Goal: Find specific page/section: Find specific page/section

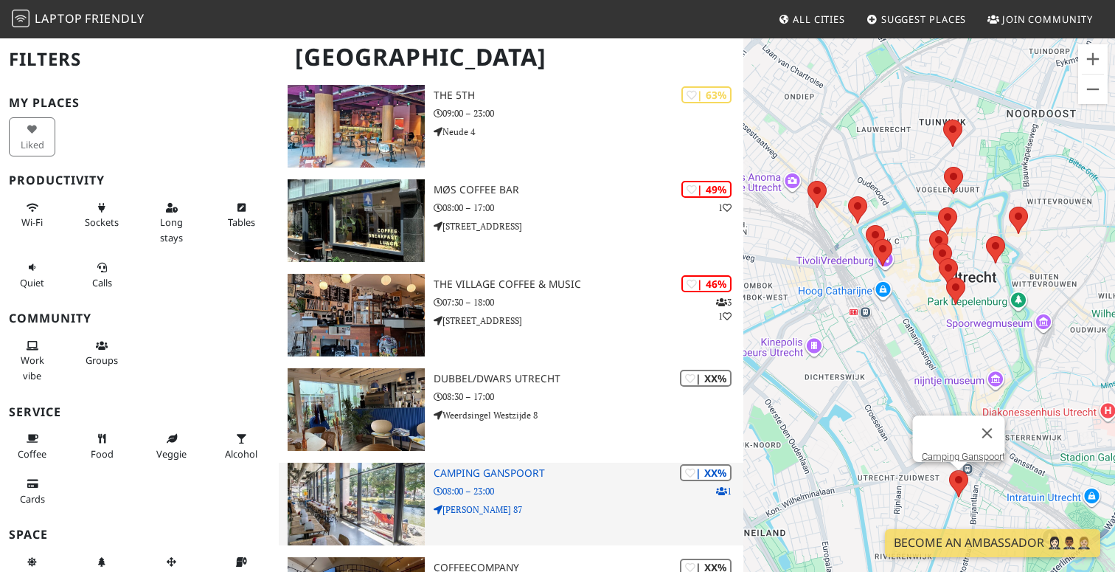
scroll to position [955, 0]
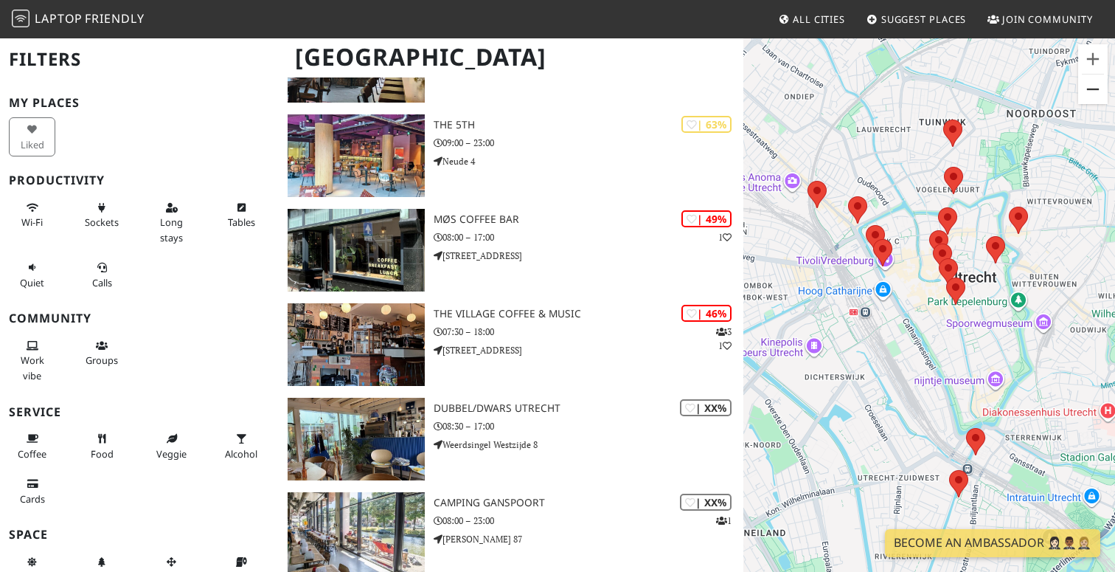
click at [1084, 90] on button "Zoom out" at bounding box center [1093, 89] width 30 height 30
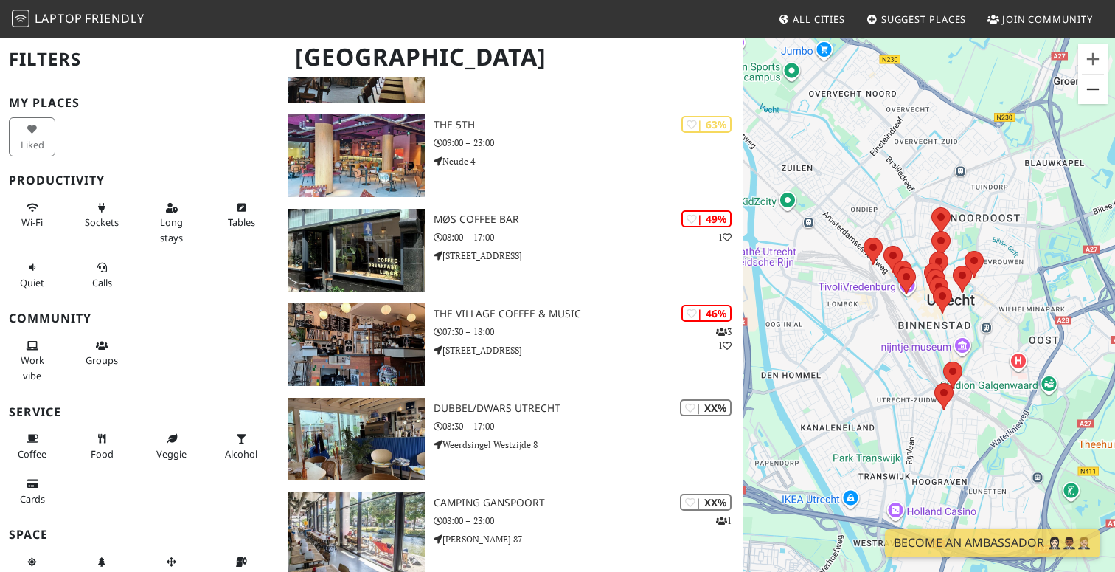
click at [1084, 90] on button "Zoom out" at bounding box center [1093, 89] width 30 height 30
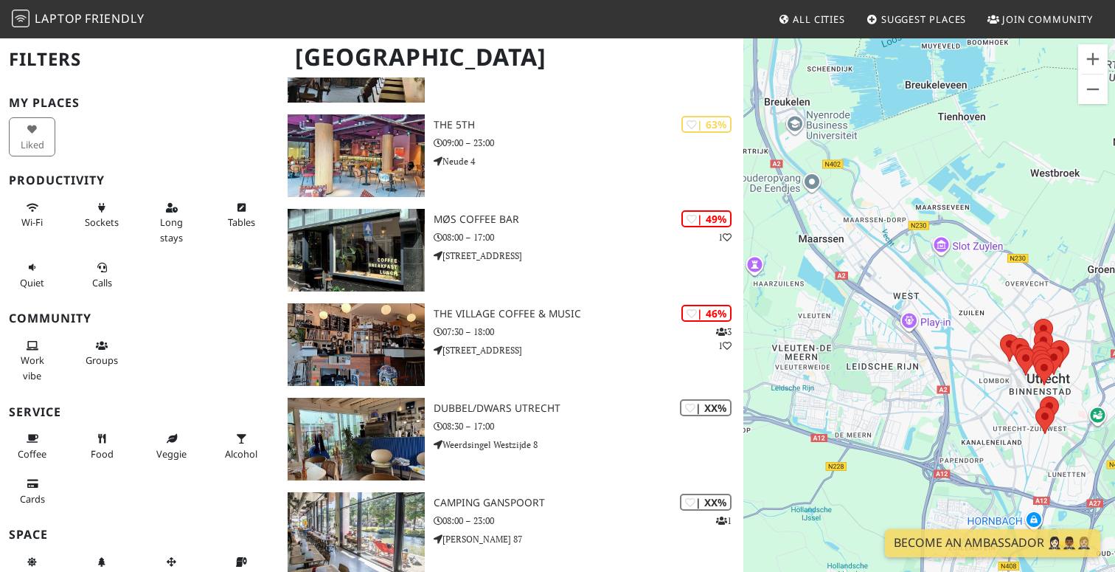
drag, startPoint x: 805, startPoint y: 304, endPoint x: 916, endPoint y: 370, distance: 129.0
click at [916, 370] on div "To navigate, press the arrow keys." at bounding box center [929, 323] width 372 height 572
click at [871, 330] on div "To navigate, press the arrow keys." at bounding box center [929, 323] width 372 height 572
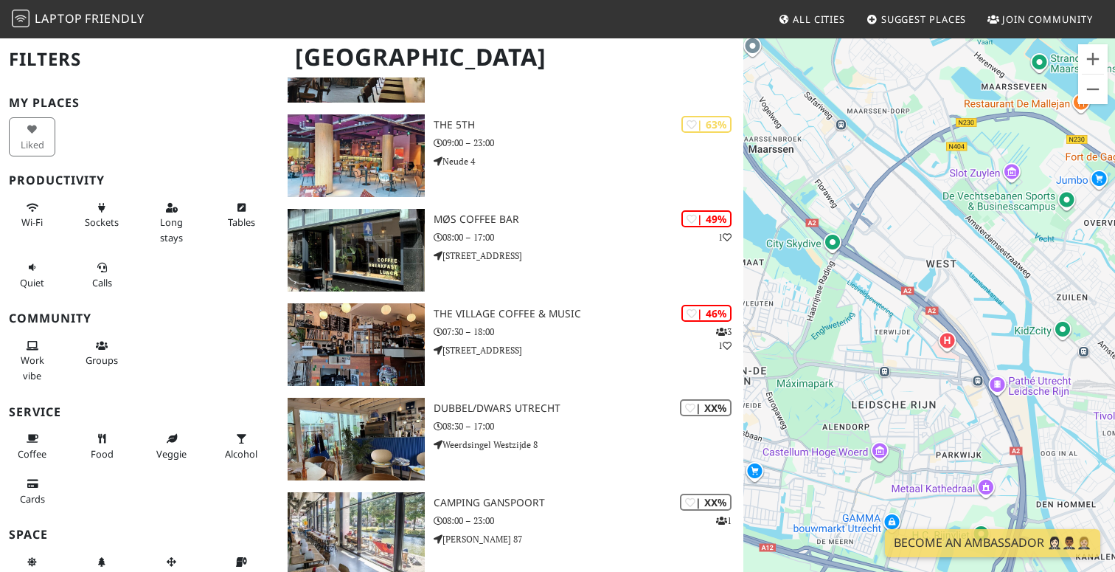
click at [871, 330] on div "To navigate, press the arrow keys." at bounding box center [929, 323] width 372 height 572
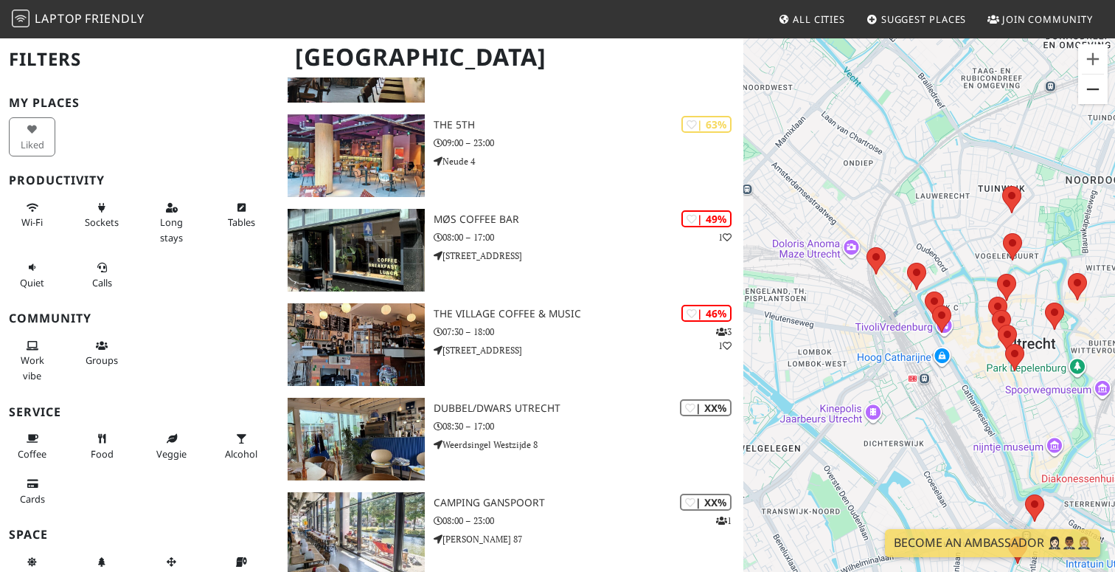
click at [1093, 92] on button "Zoom out" at bounding box center [1093, 89] width 30 height 30
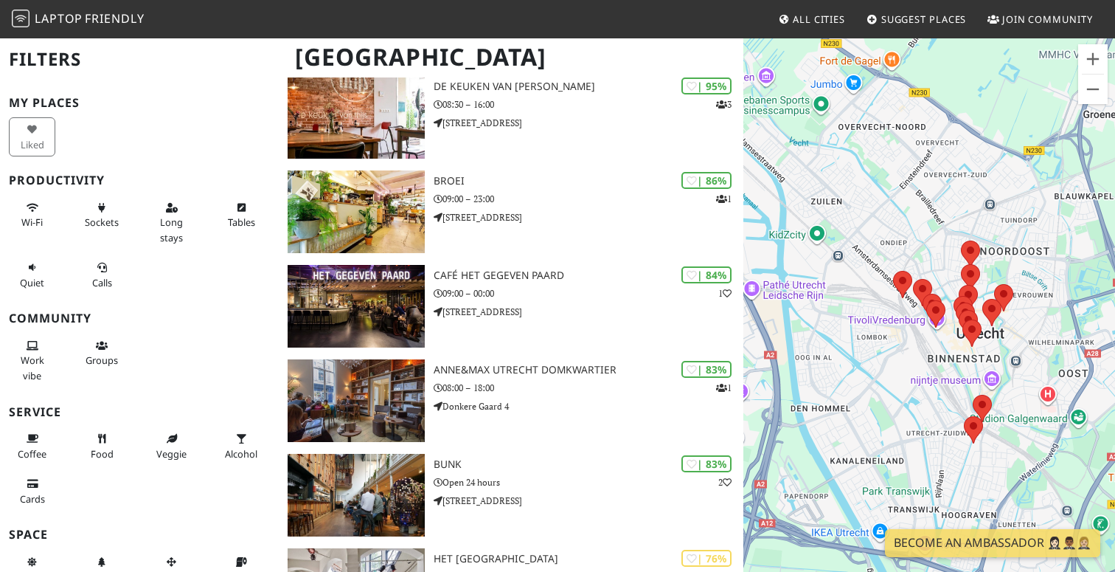
scroll to position [0, 0]
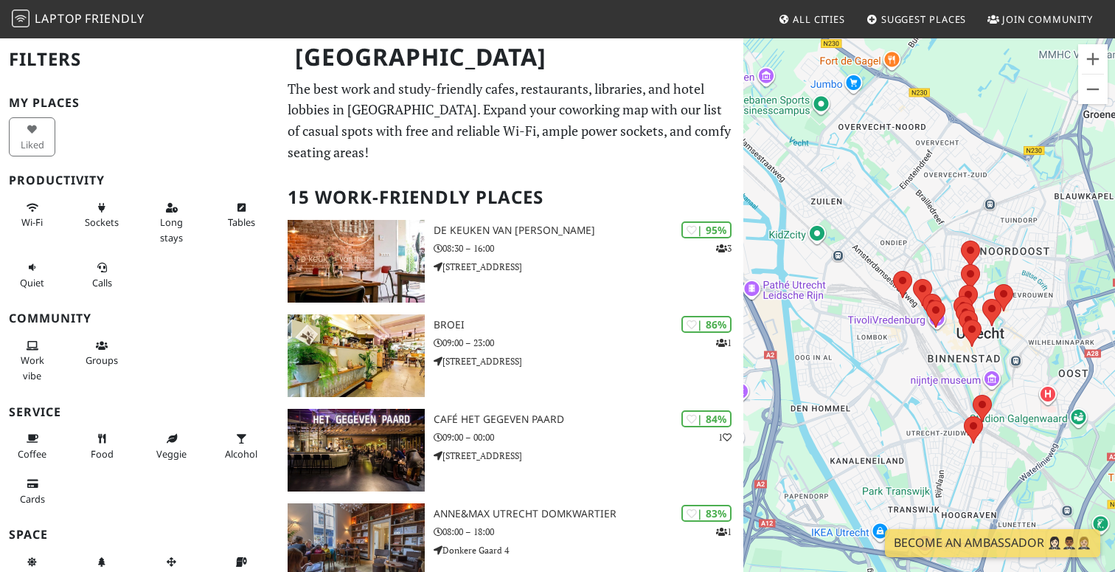
click at [822, 18] on span "All Cities" at bounding box center [819, 19] width 52 height 13
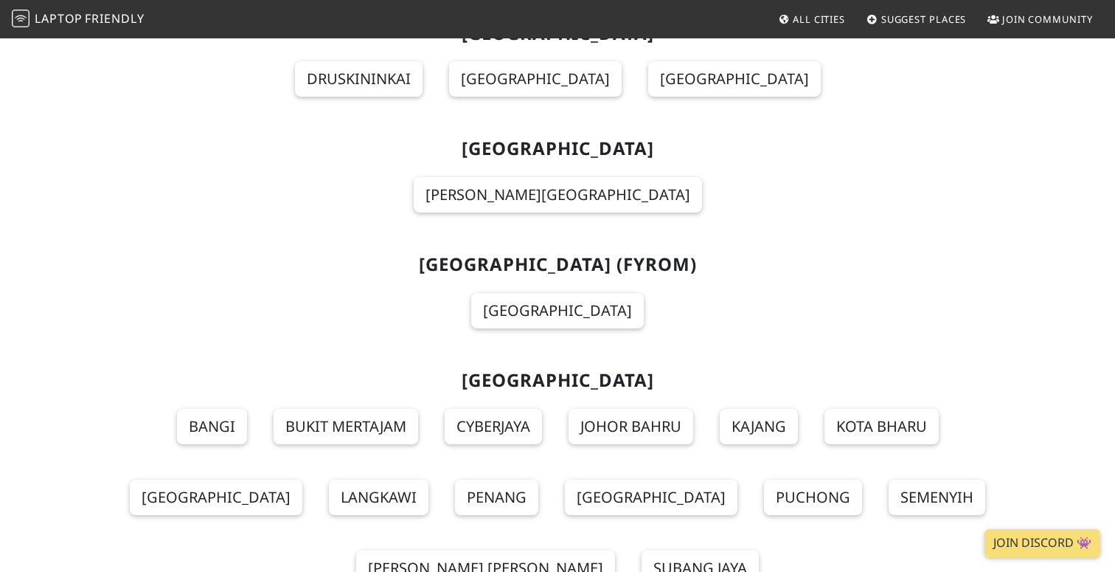
scroll to position [11479, 0]
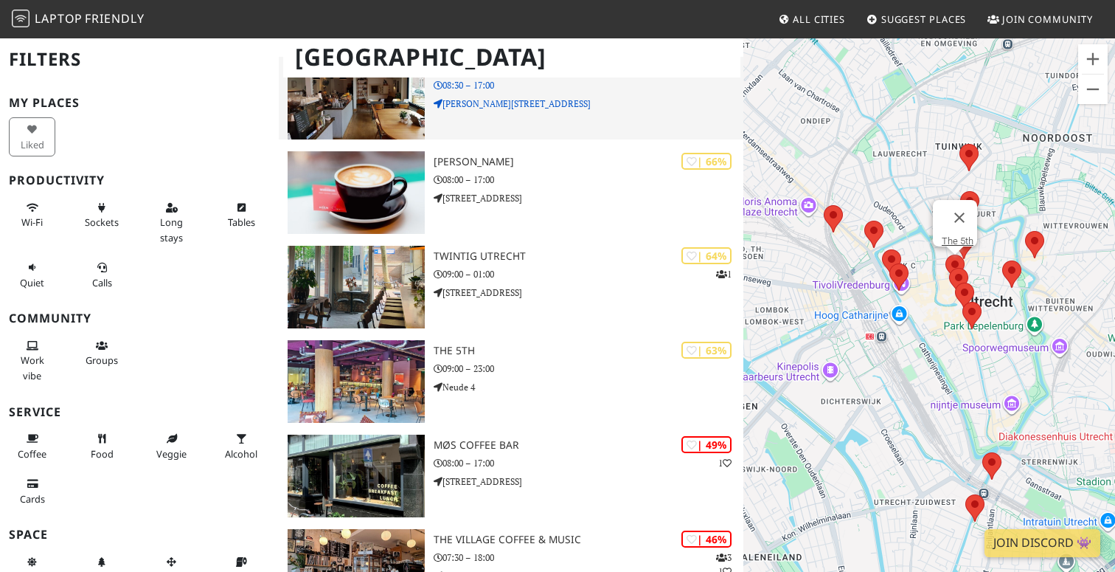
scroll to position [746, 0]
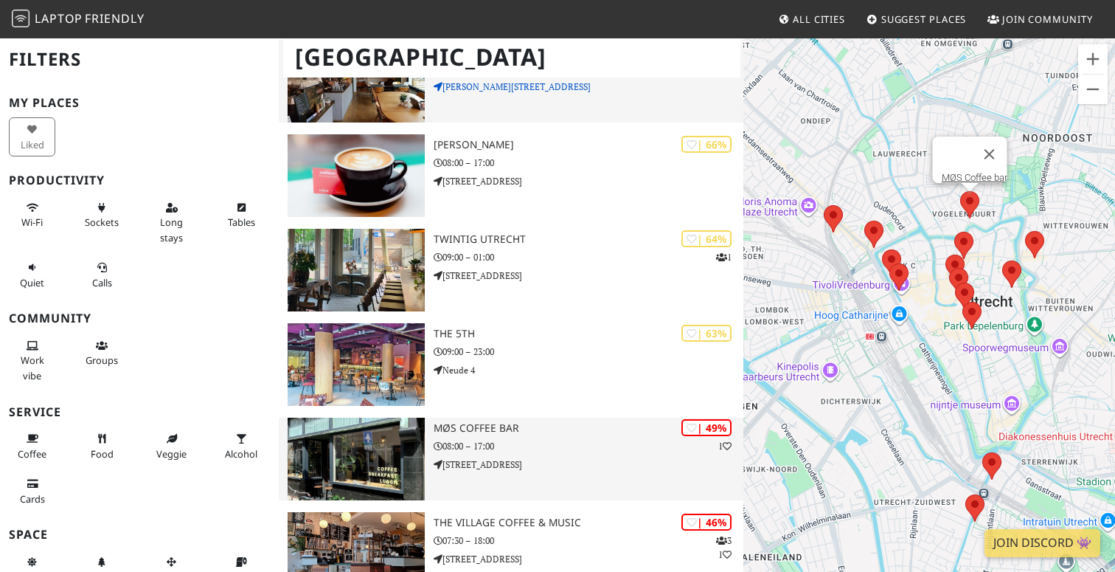
click at [586, 457] on p "[STREET_ADDRESS]" at bounding box center [589, 464] width 310 height 14
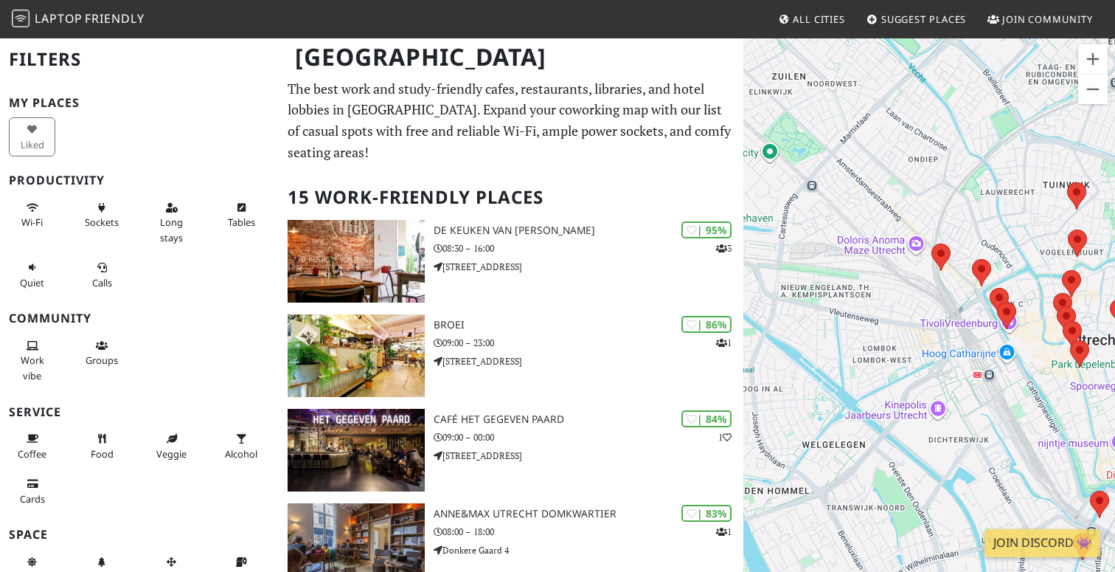
drag, startPoint x: 801, startPoint y: 225, endPoint x: 912, endPoint y: 289, distance: 127.9
click at [912, 289] on div "To navigate, press the arrow keys." at bounding box center [929, 323] width 372 height 572
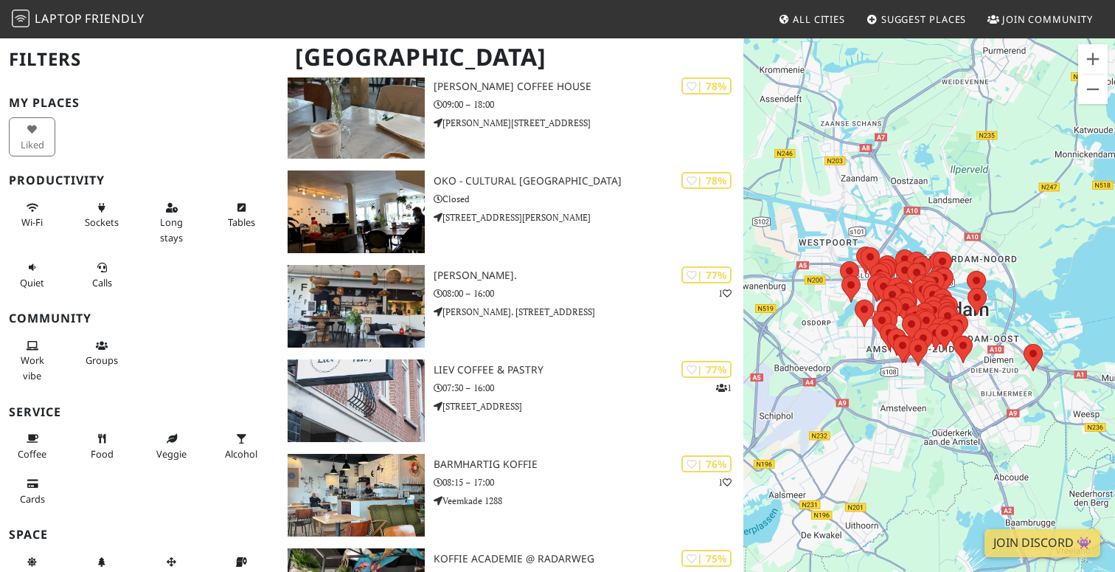
scroll to position [2028, 0]
